Goal: Task Accomplishment & Management: Use online tool/utility

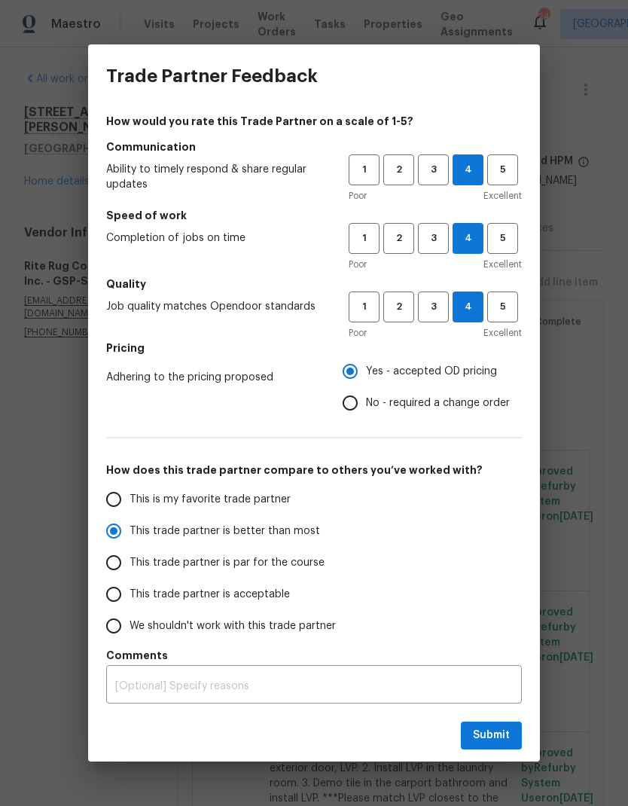
click at [514, 713] on div "Submit" at bounding box center [314, 735] width 452 height 52
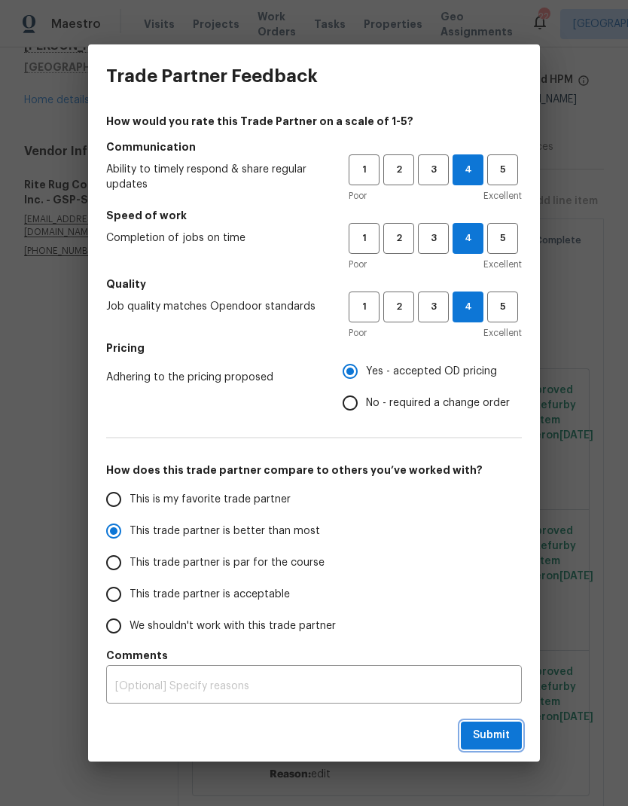
click at [511, 740] on button "Submit" at bounding box center [491, 735] width 61 height 28
radio input "true"
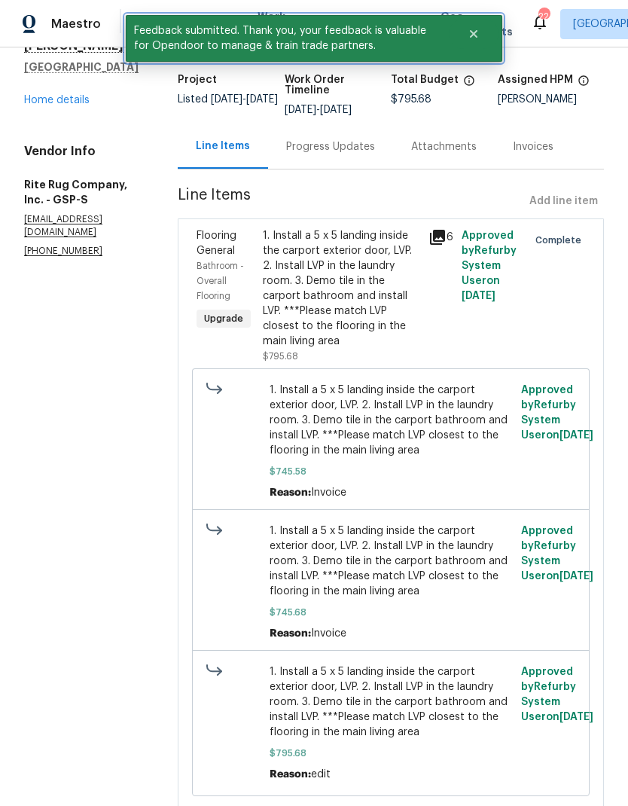
click at [477, 29] on icon "Close" at bounding box center [474, 34] width 12 height 12
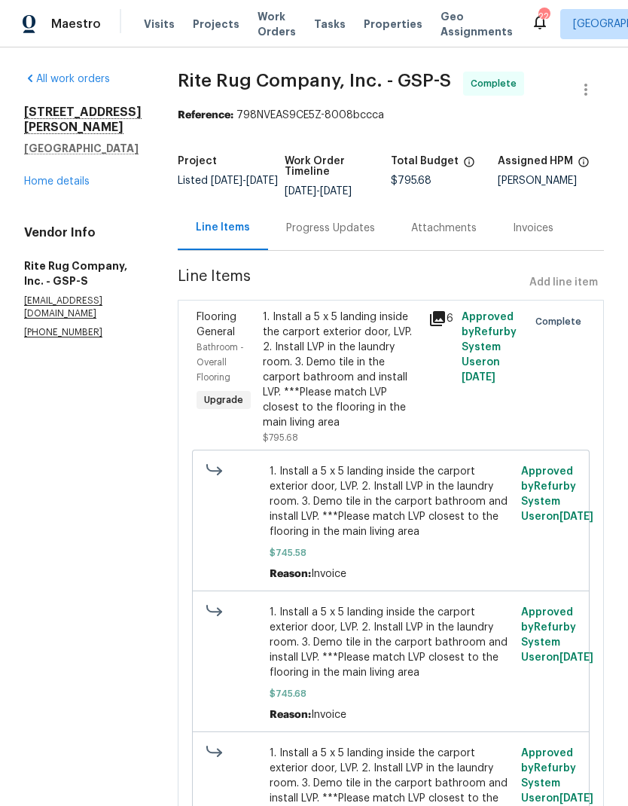
scroll to position [0, 0]
click at [369, 19] on span "Properties" at bounding box center [393, 24] width 59 height 15
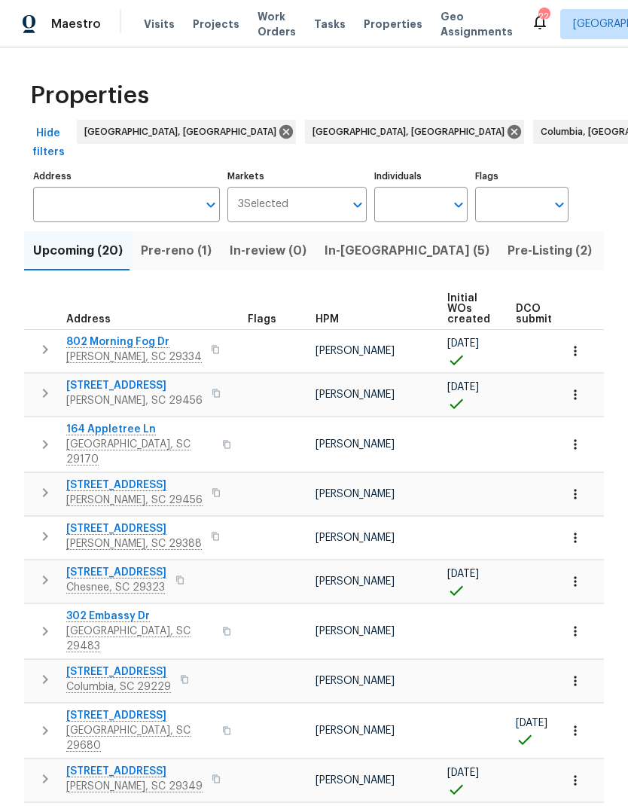
click at [352, 240] on span "In-[GEOGRAPHIC_DATA] (5)" at bounding box center [407, 250] width 165 height 21
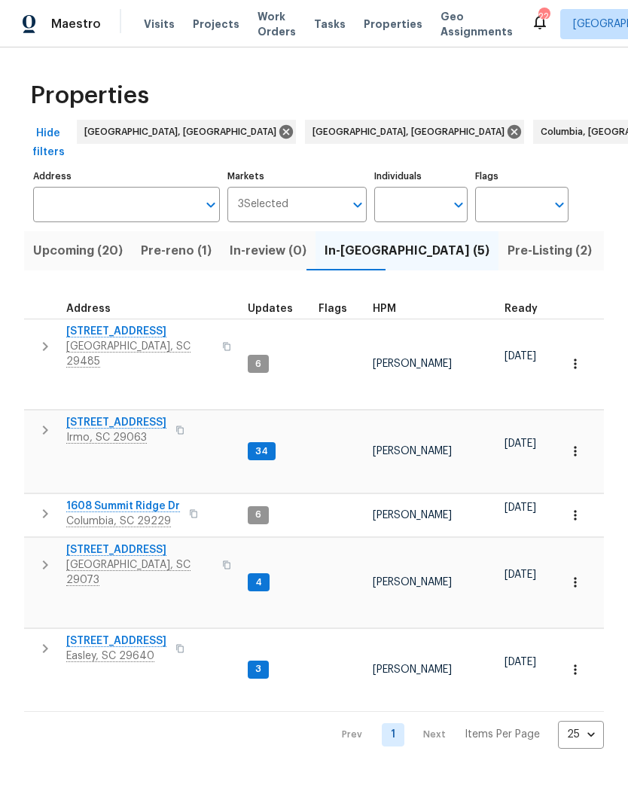
click at [131, 633] on span "[STREET_ADDRESS]" at bounding box center [116, 640] width 100 height 15
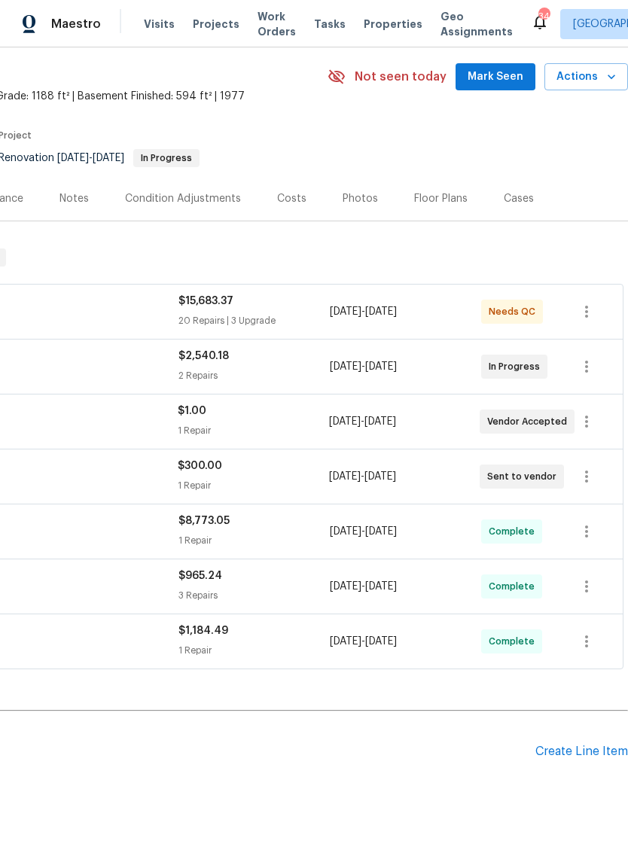
scroll to position [52, 223]
click at [581, 482] on icon "button" at bounding box center [587, 477] width 18 height 18
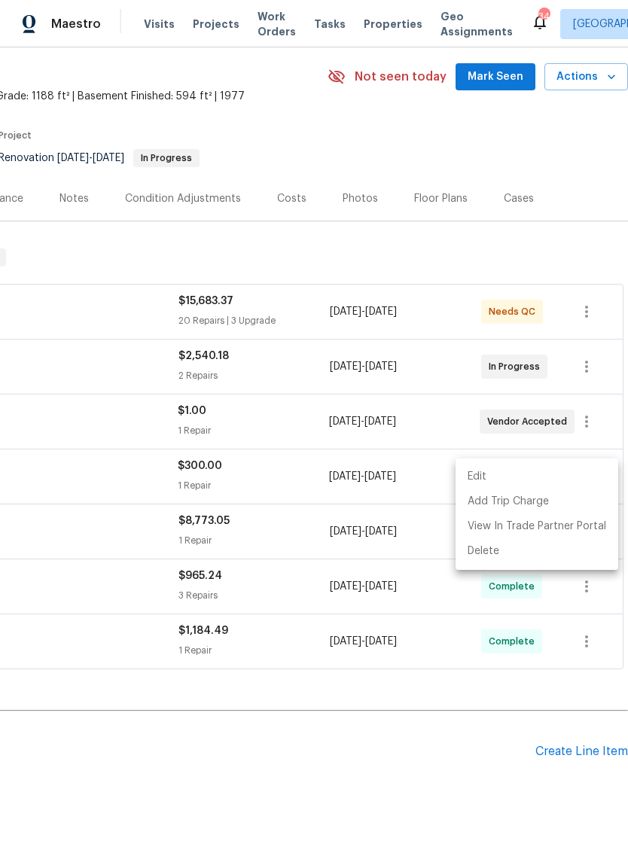
click at [489, 478] on li "Edit" at bounding box center [537, 477] width 163 height 25
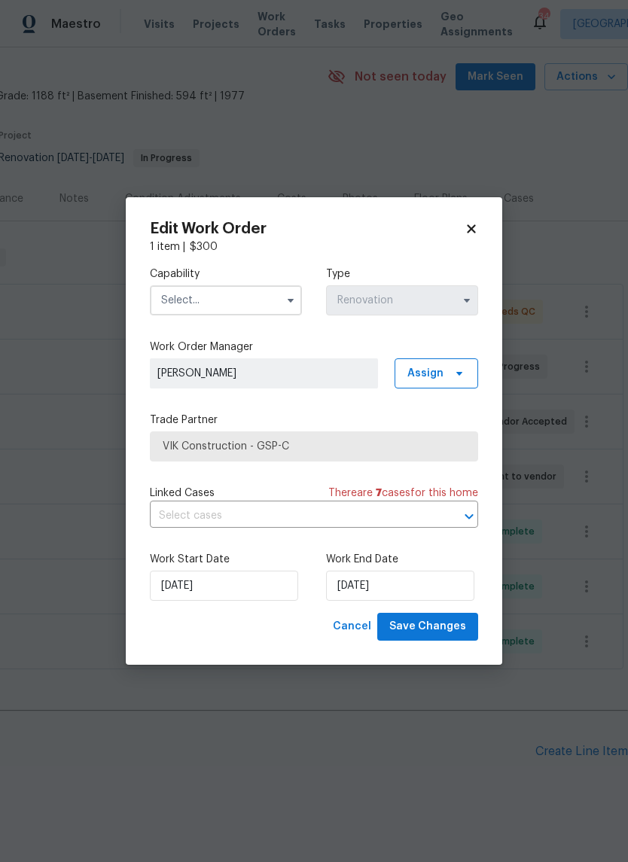
click at [172, 289] on input "text" at bounding box center [226, 300] width 152 height 30
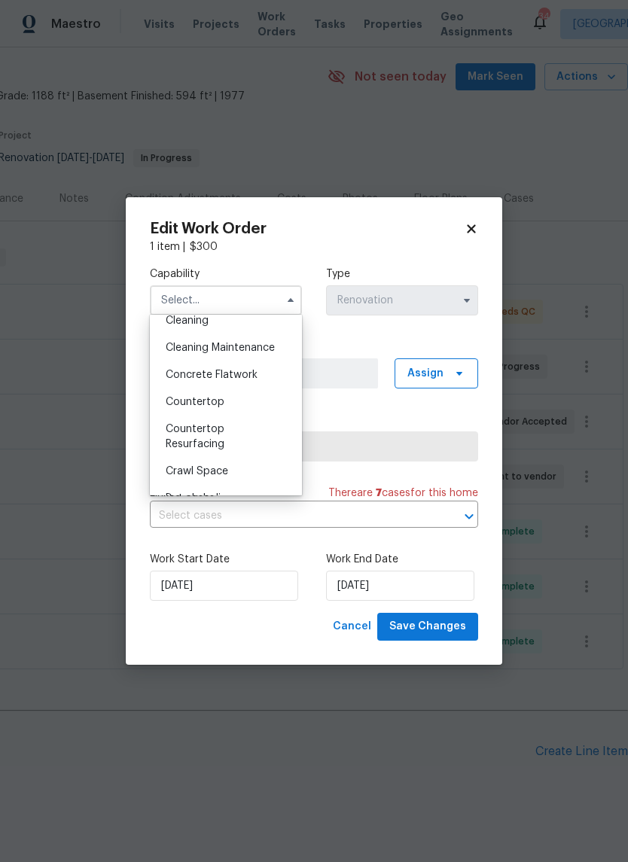
scroll to position [207, 0]
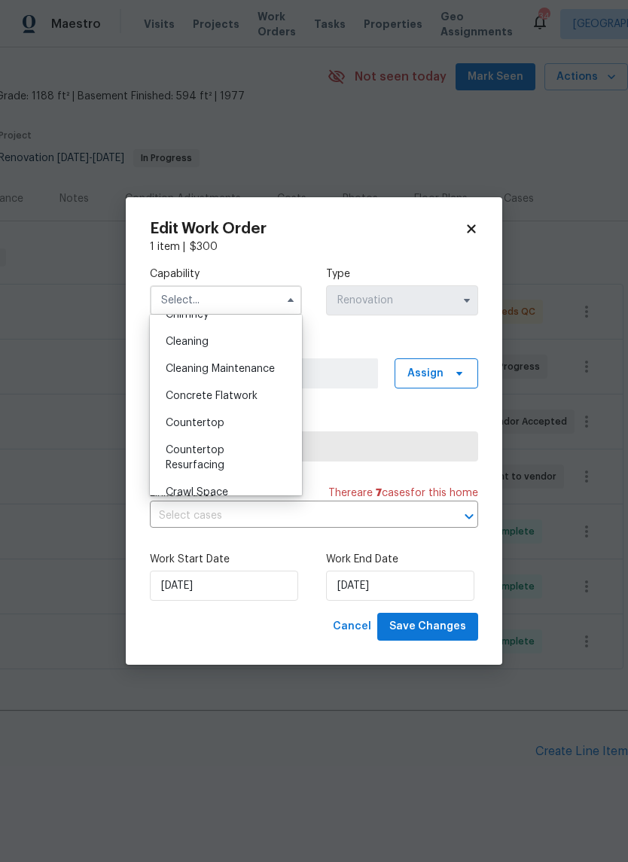
click at [181, 347] on div "Cleaning" at bounding box center [226, 341] width 145 height 27
type input "Cleaning"
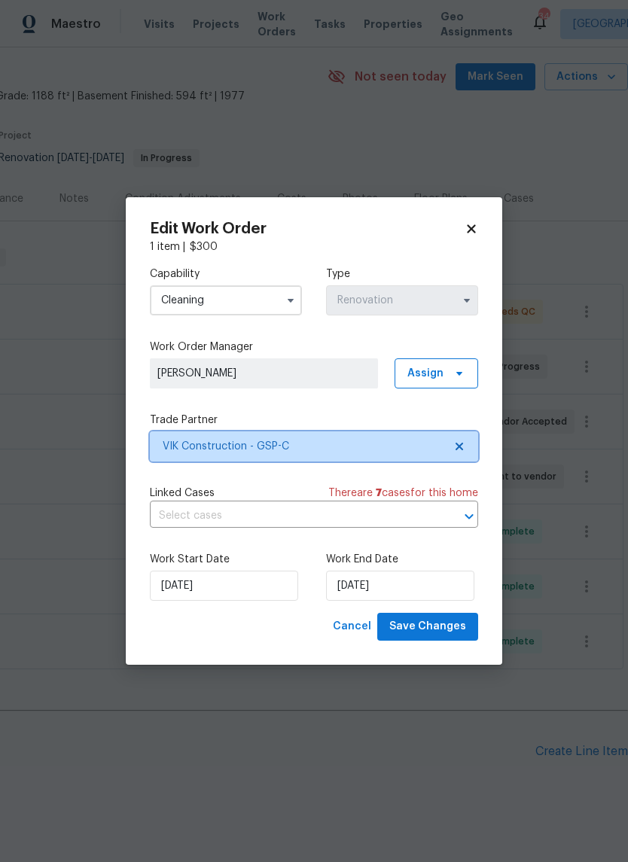
click at [460, 444] on icon at bounding box center [460, 447] width 8 height 8
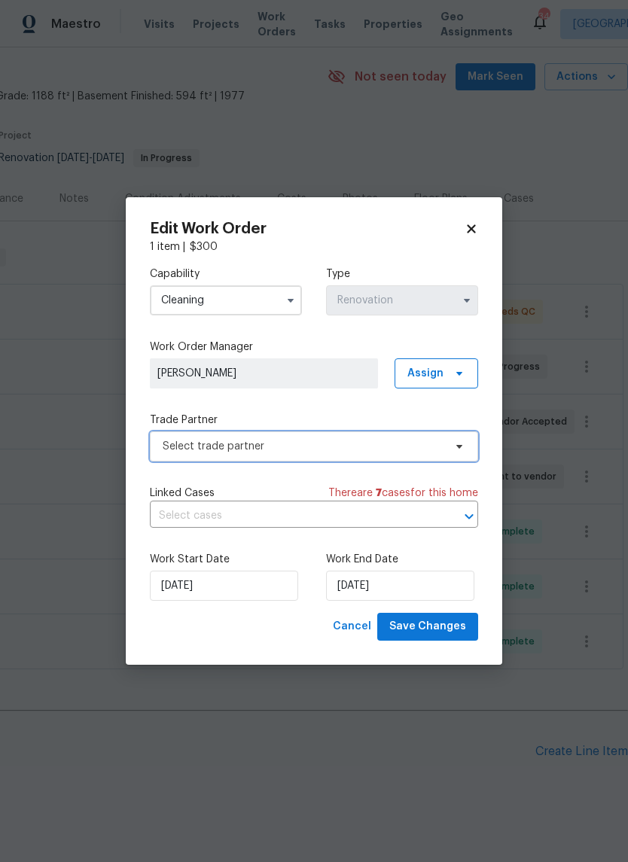
click at [425, 450] on span "Select trade partner" at bounding box center [303, 446] width 281 height 15
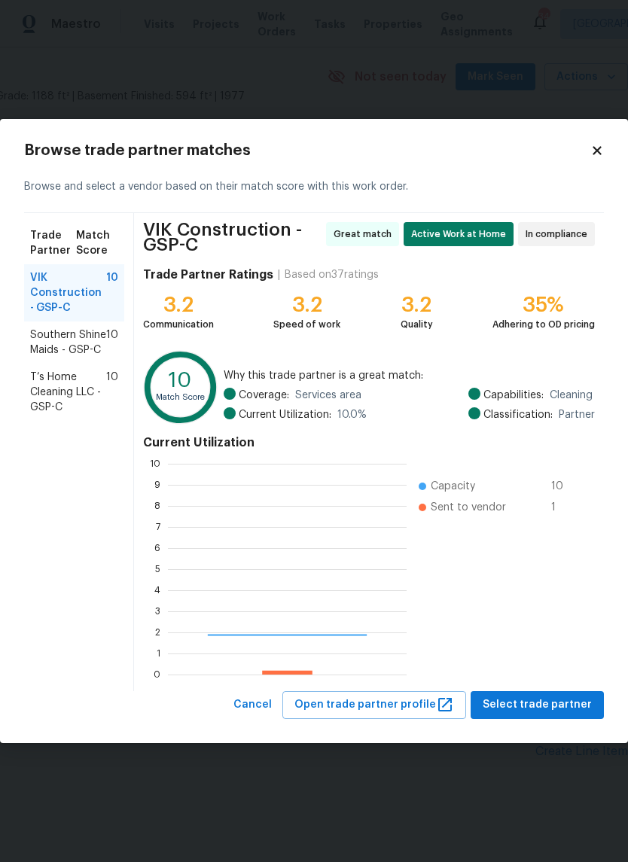
scroll to position [211, 239]
click at [64, 384] on span "T’s Home Cleaning LLC - GSP-C" at bounding box center [68, 392] width 76 height 45
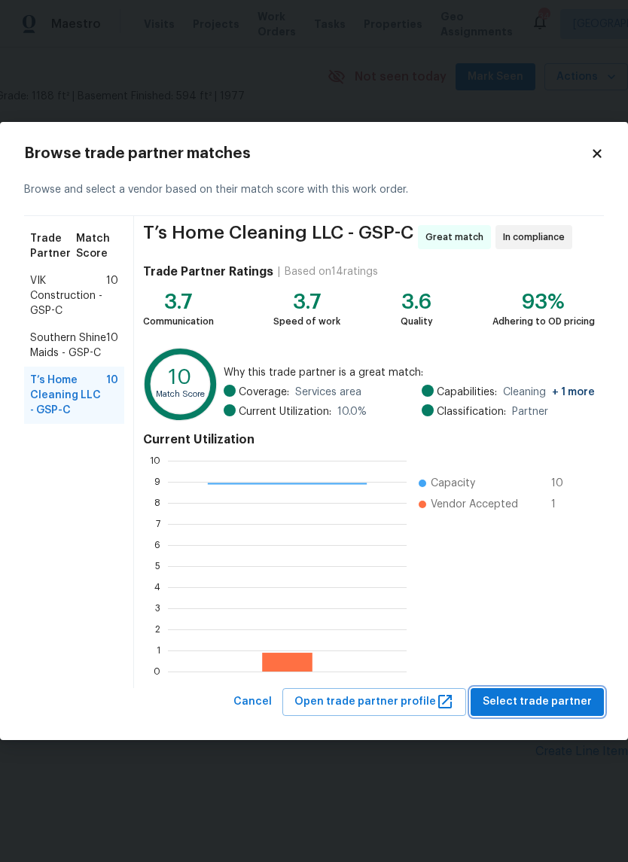
click at [546, 689] on button "Select trade partner" at bounding box center [537, 702] width 133 height 28
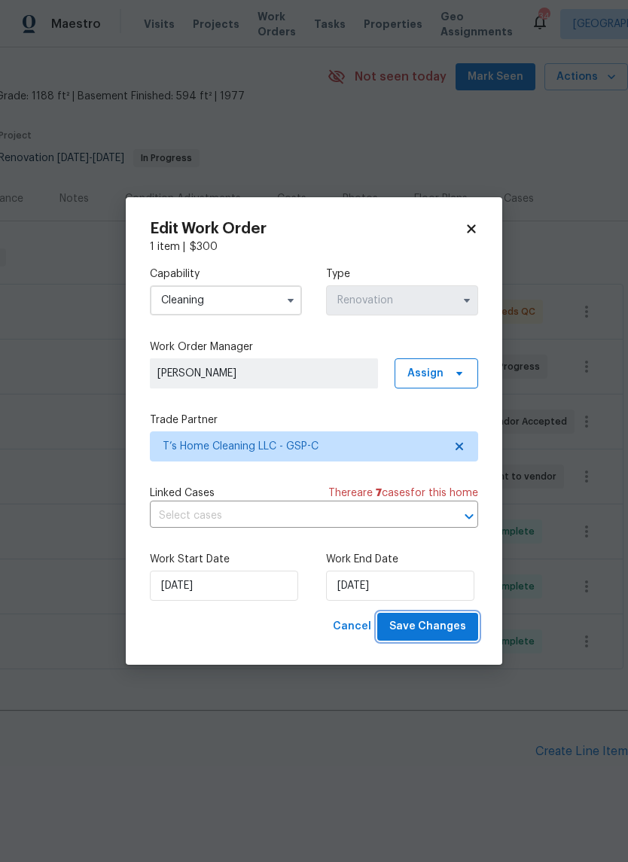
click at [445, 623] on span "Save Changes" at bounding box center [427, 626] width 77 height 19
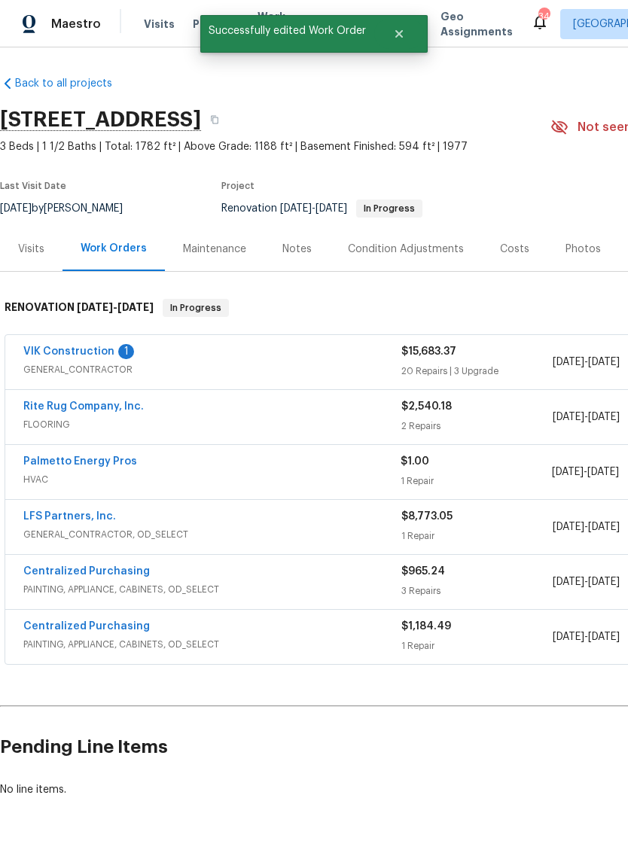
scroll to position [2, 0]
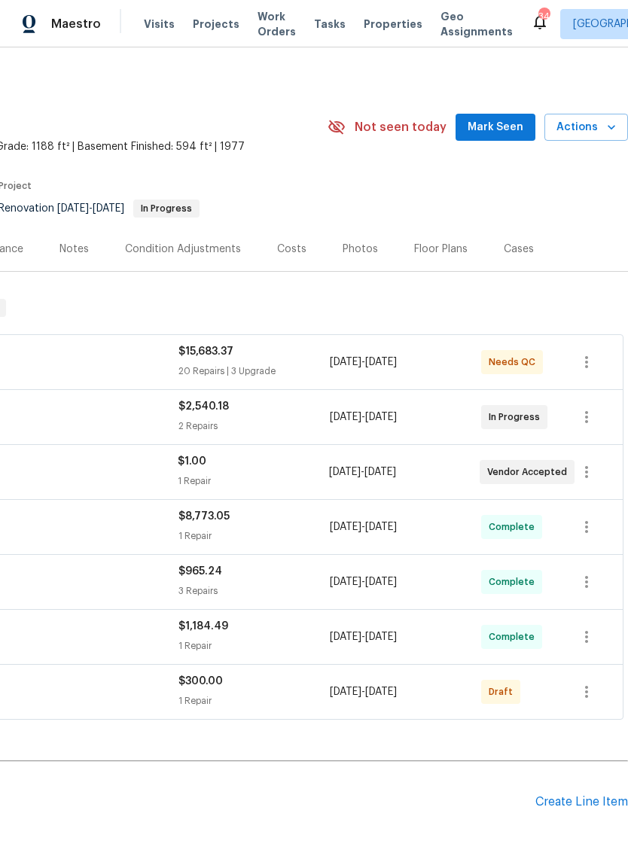
scroll to position [2, 223]
click at [580, 697] on icon "button" at bounding box center [587, 692] width 18 height 18
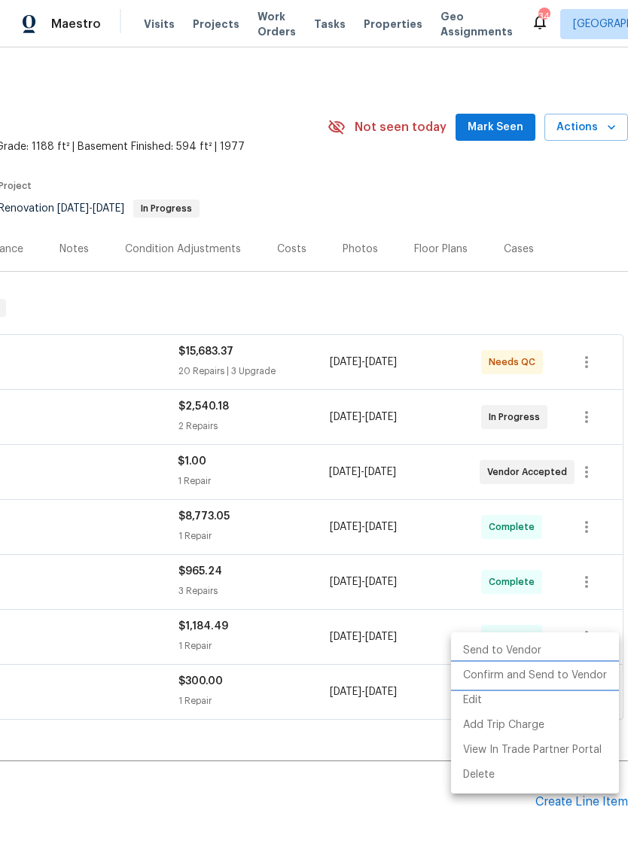
click at [572, 677] on li "Confirm and Send to Vendor" at bounding box center [535, 675] width 168 height 25
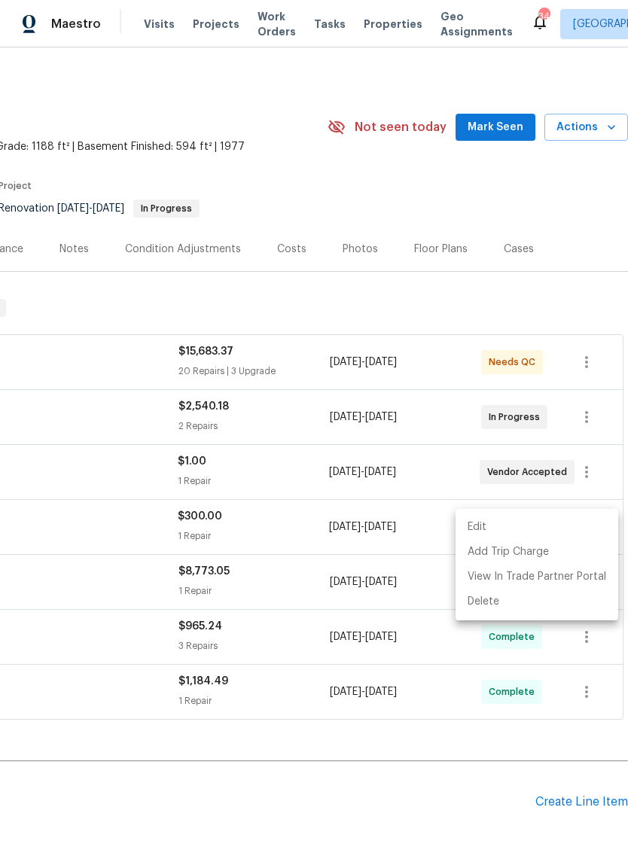
click at [532, 298] on div at bounding box center [314, 431] width 628 height 862
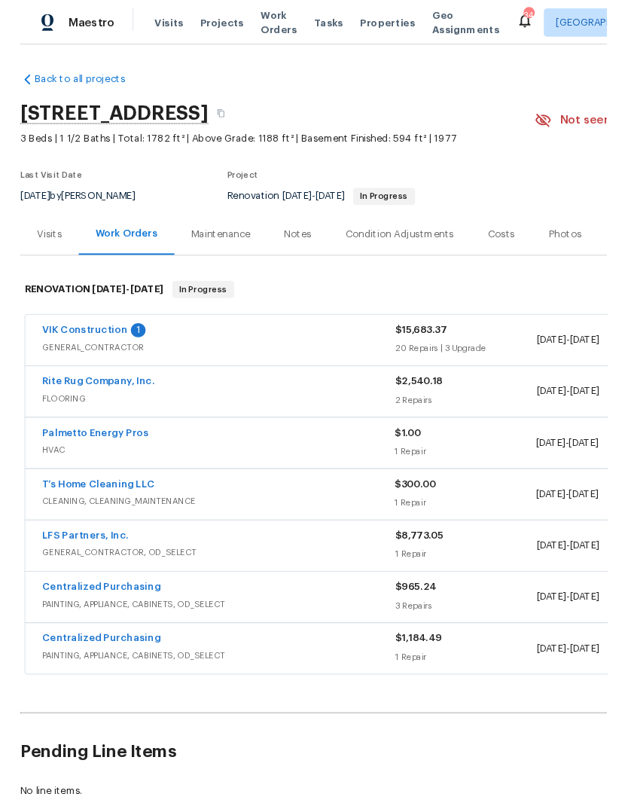
scroll to position [0, 0]
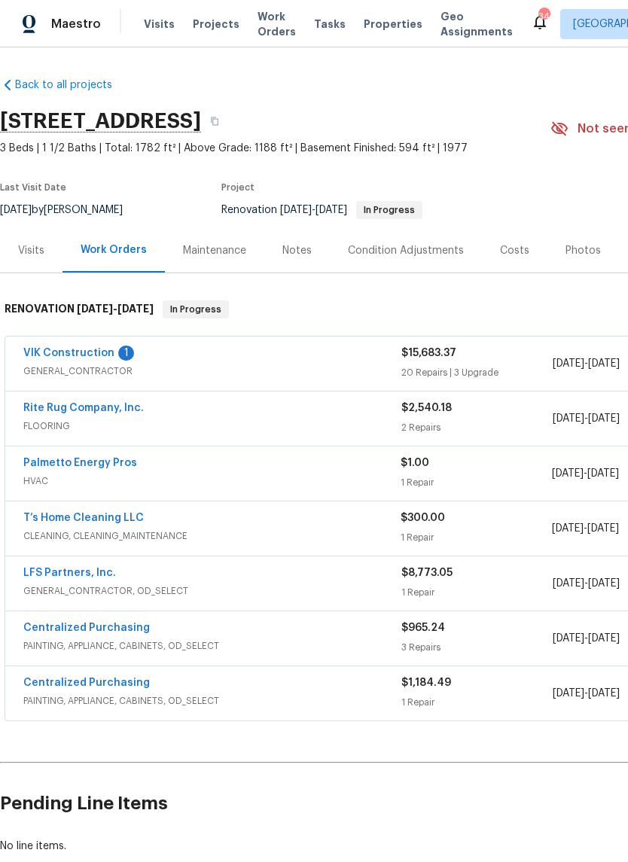
click at [79, 517] on link "T’s Home Cleaning LLC" at bounding box center [83, 518] width 120 height 11
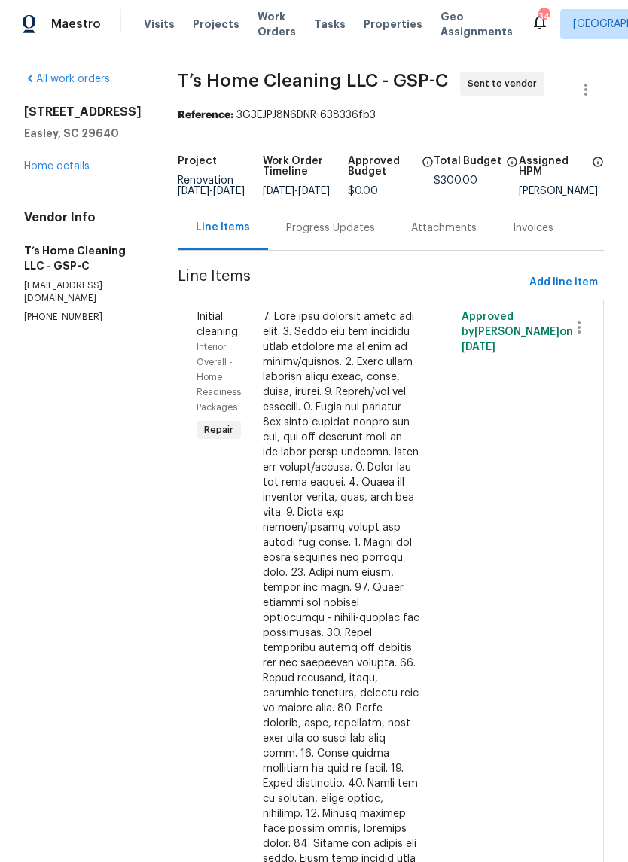
click at [343, 236] on div "Progress Updates" at bounding box center [330, 228] width 89 height 15
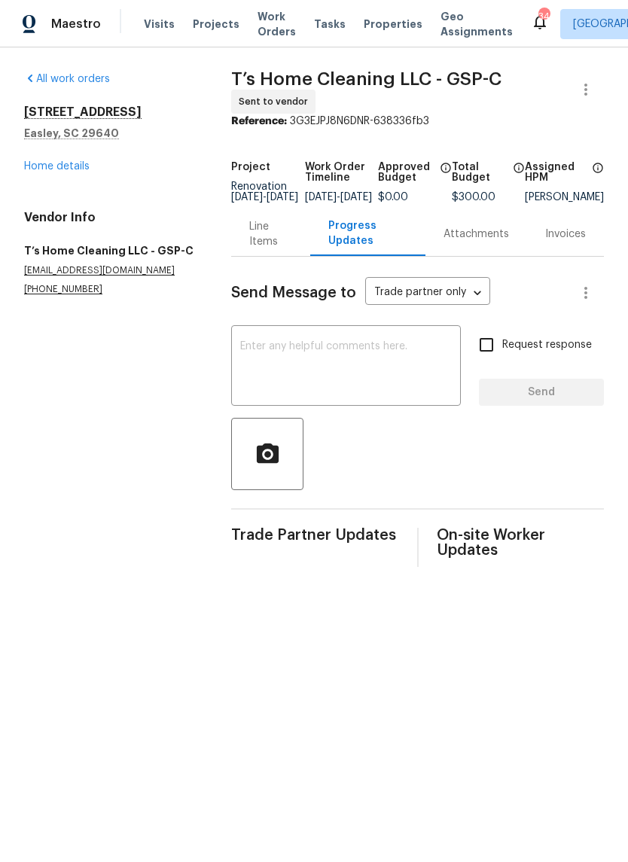
click at [416, 364] on textarea at bounding box center [346, 367] width 212 height 53
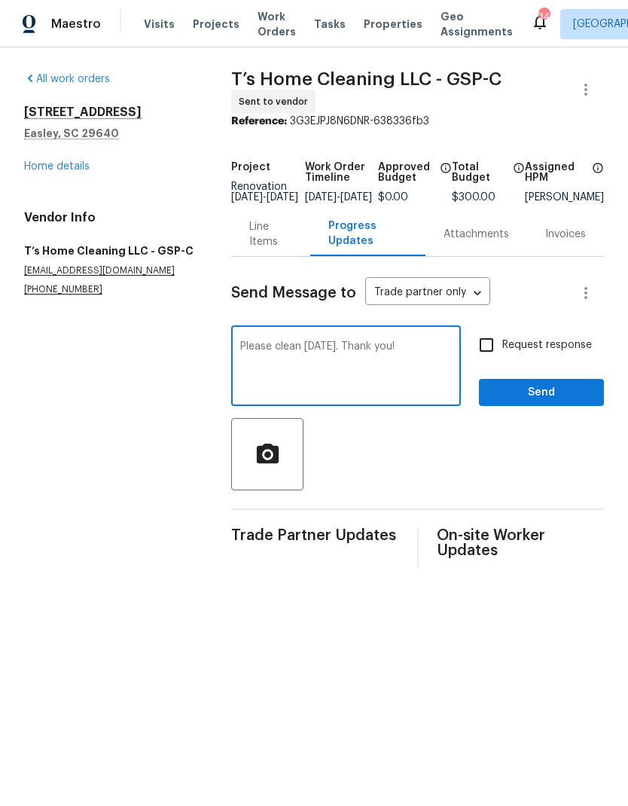
type textarea "Please clean today. Thank you!"
click at [553, 393] on button "Send" at bounding box center [541, 393] width 125 height 28
